Goal: Information Seeking & Learning: Learn about a topic

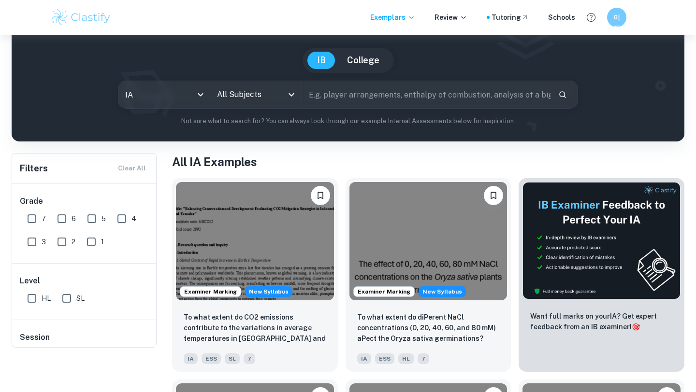
scroll to position [6, 0]
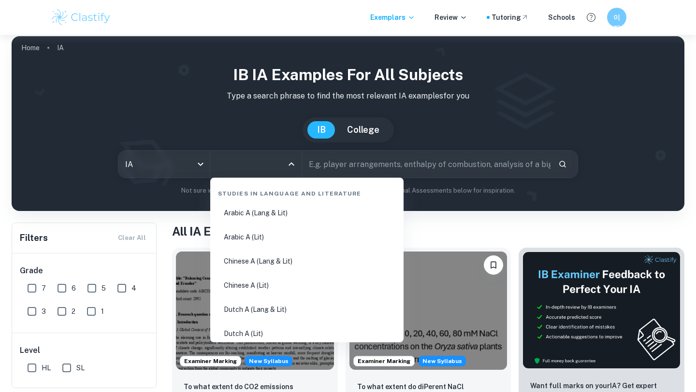
click at [248, 165] on input "All Subjects" at bounding box center [249, 164] width 68 height 18
type input "bio"
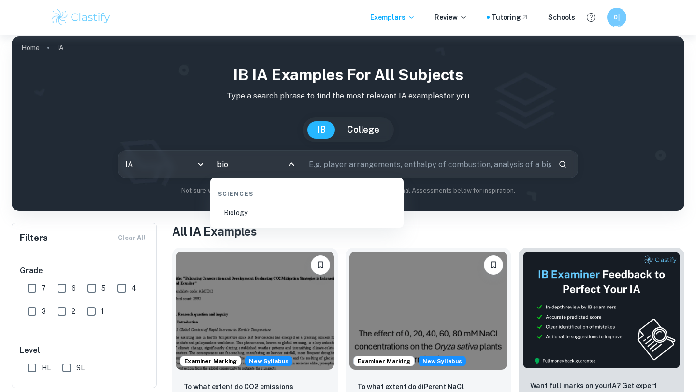
click at [252, 214] on li "Biology" at bounding box center [307, 213] width 186 height 22
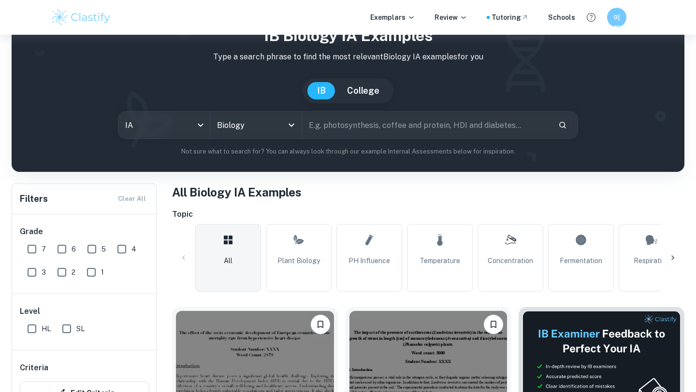
scroll to position [208, 0]
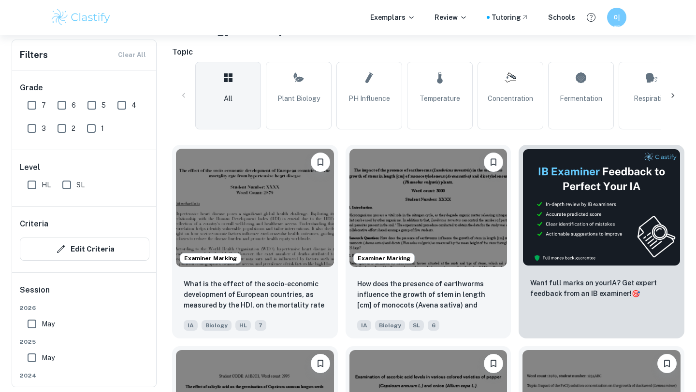
click at [30, 331] on input "May" at bounding box center [31, 324] width 19 height 19
checkbox input "true"
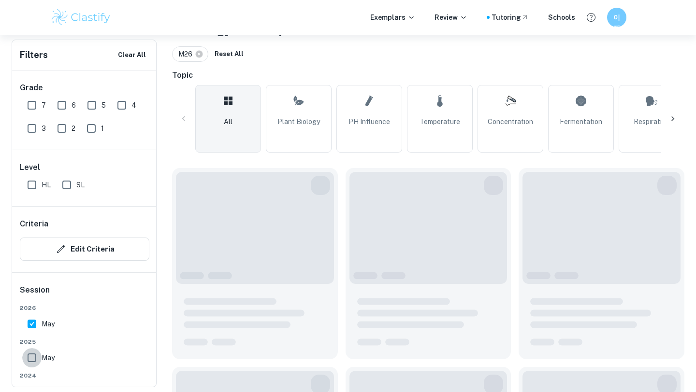
click at [30, 360] on input "May" at bounding box center [31, 357] width 19 height 19
checkbox input "true"
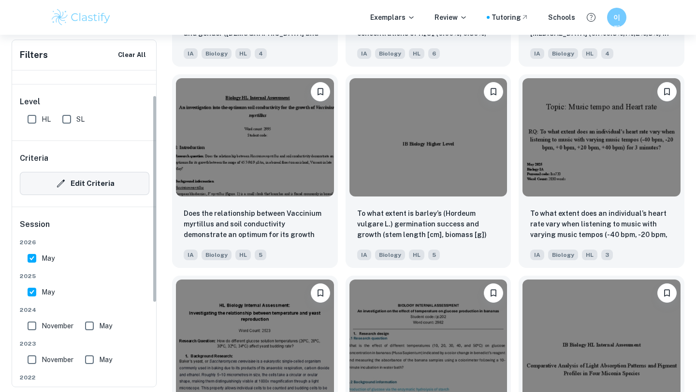
scroll to position [0, 0]
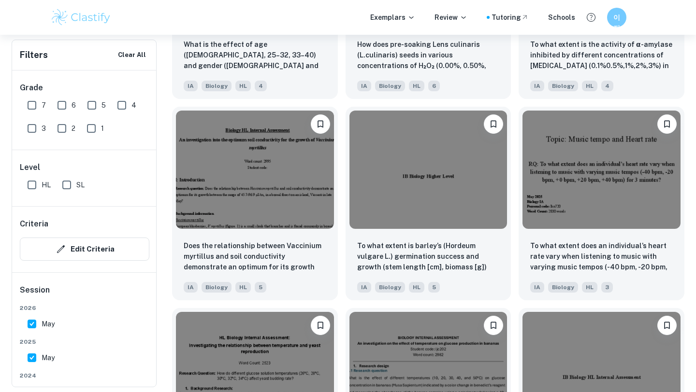
click at [89, 106] on input "5" at bounding box center [91, 105] width 19 height 19
checkbox input "true"
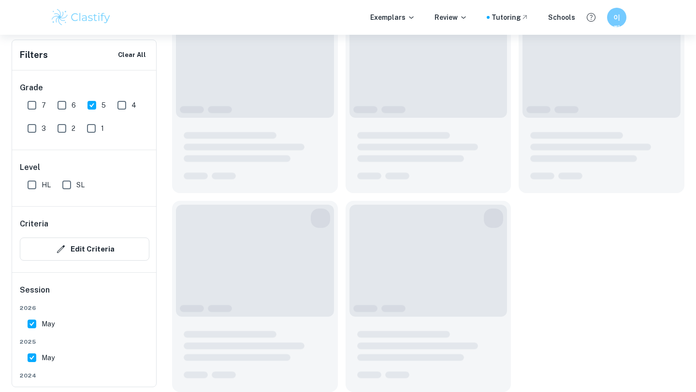
scroll to position [1370, 0]
click at [58, 105] on input "6" at bounding box center [61, 105] width 19 height 19
checkbox input "true"
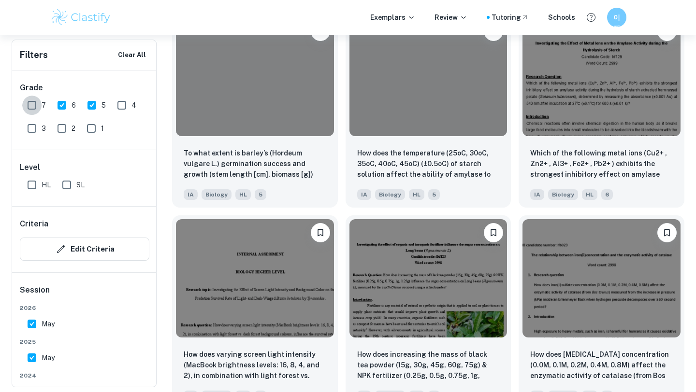
click at [32, 104] on input "7" at bounding box center [31, 105] width 19 height 19
checkbox input "true"
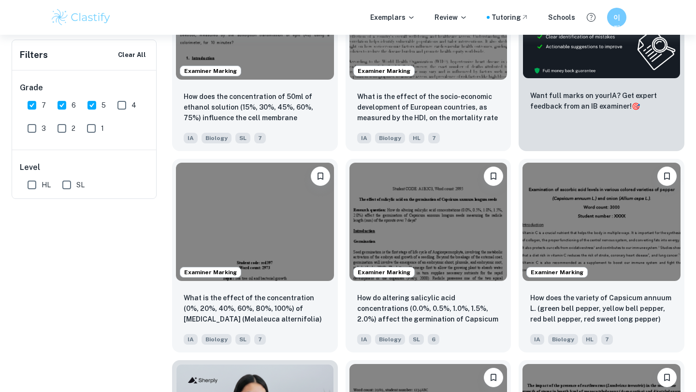
scroll to position [0, 0]
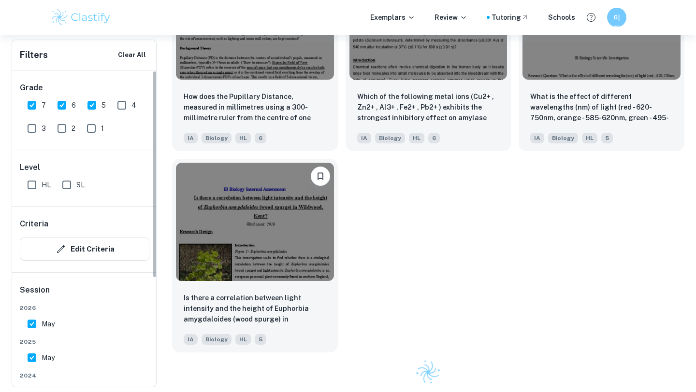
click at [90, 108] on input "5" at bounding box center [91, 105] width 19 height 19
checkbox input "false"
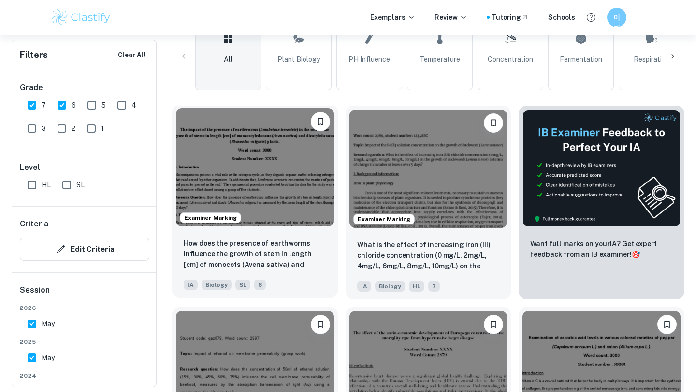
scroll to position [274, 0]
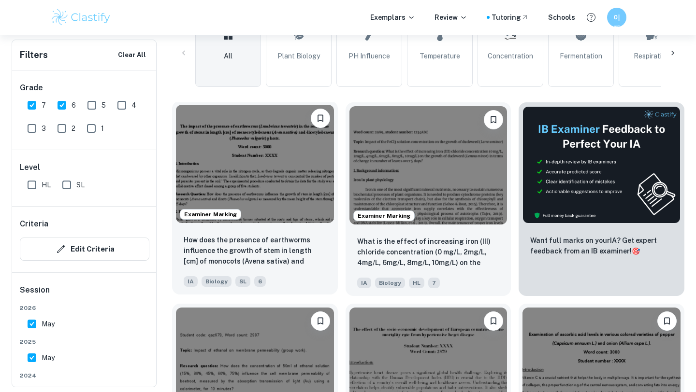
click at [292, 232] on div "How does the presence of earthworms influence the growth of stem in length [cm]…" at bounding box center [255, 261] width 166 height 68
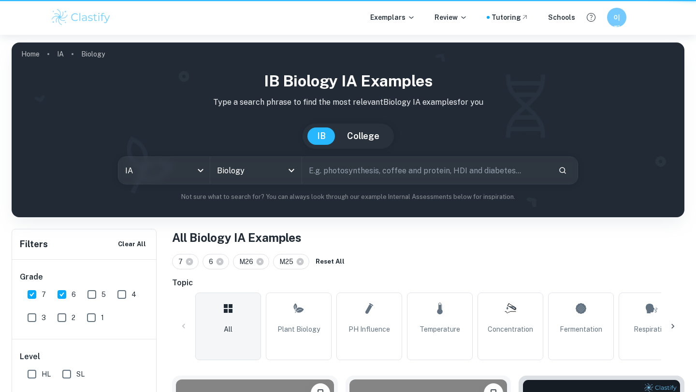
scroll to position [274, 0]
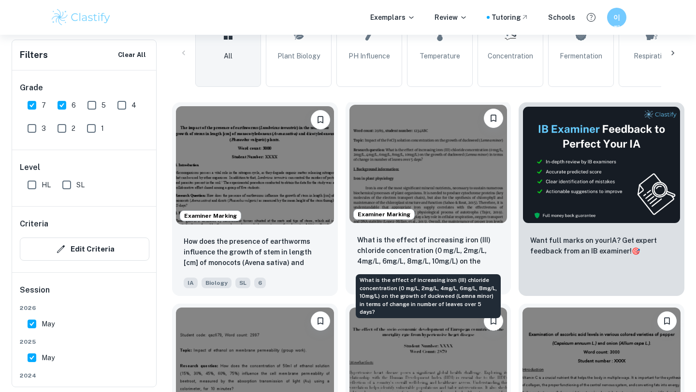
click at [427, 255] on p "What is the effect of increasing iron (III) chloride concentration (0 mg/L, 2mg…" at bounding box center [428, 251] width 143 height 33
